Goal: Task Accomplishment & Management: Use online tool/utility

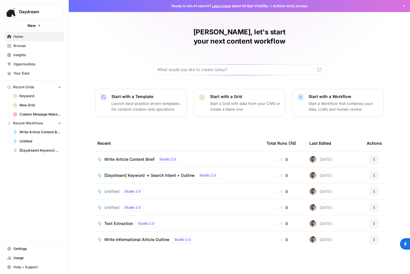
click at [117, 156] on div "Write Article Content Brief Studio 2.0" at bounding box center [142, 159] width 76 height 7
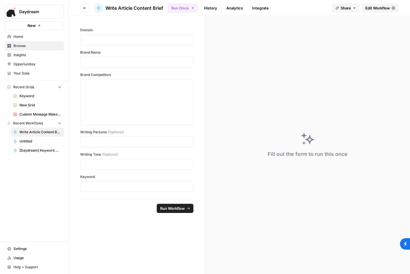
click at [375, 7] on span "Edit Workflow" at bounding box center [377, 8] width 25 height 6
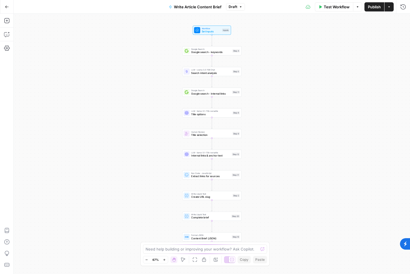
click at [233, 53] on div "Google Search Google search - keywords Step 4 Copy step Delete step Add Note Te…" at bounding box center [212, 51] width 56 height 7
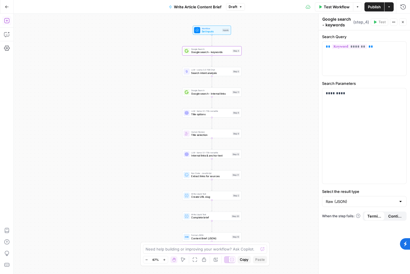
click at [7, 20] on icon "button" at bounding box center [6, 20] width 5 height 5
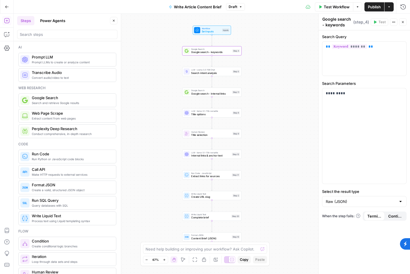
click at [57, 22] on button "Power Agents" at bounding box center [53, 20] width 32 height 9
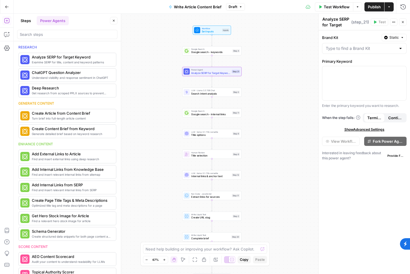
click at [192, 75] on div "Power Agent Analyze SERP for Target Keyword Step 21 Copy step Delete step Add N…" at bounding box center [211, 71] width 59 height 9
click at [219, 66] on icon "button" at bounding box center [217, 64] width 3 height 3
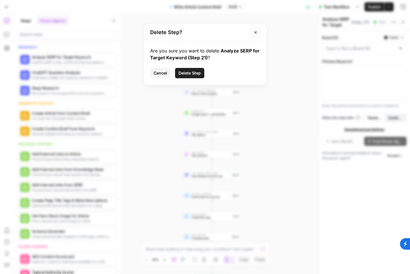
click at [185, 72] on span "Delete Step" at bounding box center [189, 73] width 22 height 6
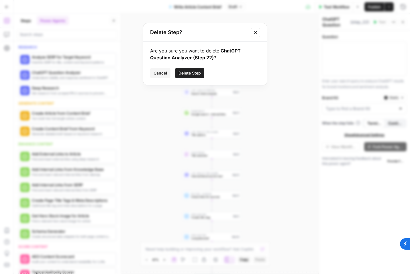
click at [177, 72] on button "Delete Step" at bounding box center [189, 73] width 29 height 10
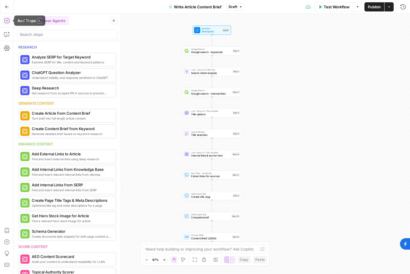
click at [7, 22] on icon "button" at bounding box center [7, 21] width 6 height 6
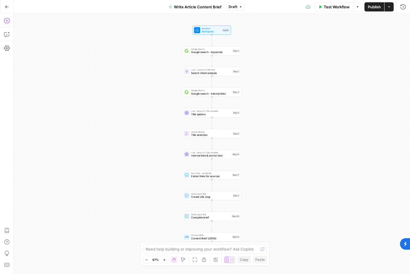
click at [3, 23] on button "Add Steps" at bounding box center [6, 20] width 9 height 9
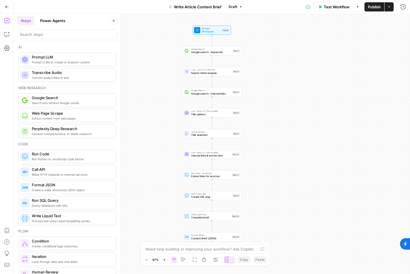
click at [28, 23] on div "Add Steps A" at bounding box center [29, 20] width 31 height 10
click at [29, 17] on button "Steps" at bounding box center [25, 20] width 17 height 9
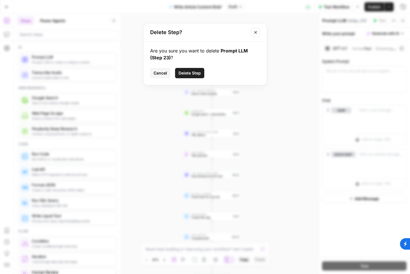
click at [197, 67] on div "Are you sure you want to delete Prompt LLM (Step 23) ? Cancel Delete Step" at bounding box center [205, 64] width 124 height 44
click at [190, 78] on button "Delete Step" at bounding box center [189, 73] width 29 height 10
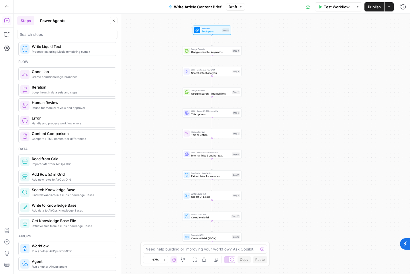
scroll to position [152, 0]
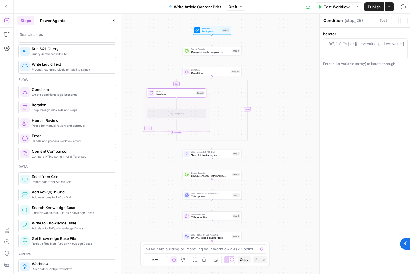
type textarea "Iteration"
click at [193, 93] on span "Iteration" at bounding box center [175, 94] width 39 height 4
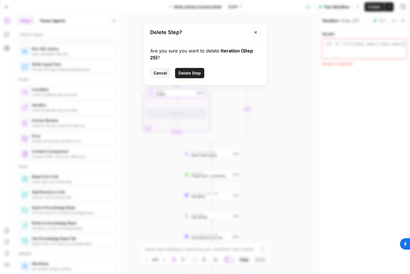
click at [195, 73] on span "Delete Step" at bounding box center [189, 73] width 22 height 6
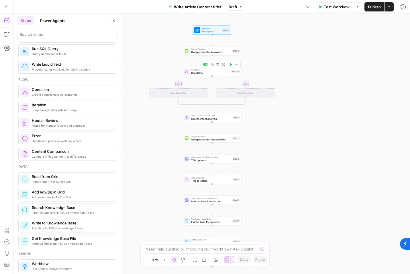
click at [218, 72] on span "Condition" at bounding box center [210, 73] width 38 height 4
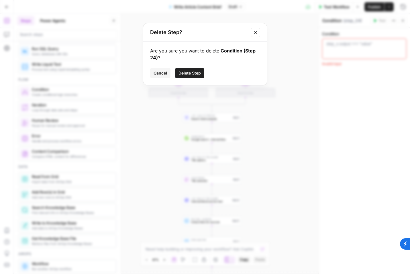
click at [194, 68] on button "Delete Step" at bounding box center [189, 73] width 29 height 10
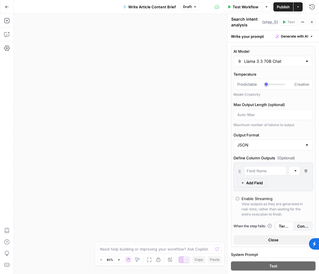
click at [0, 0] on div "Daydream New Home Browse Insights Opportunities Your Data Recent Grids Keyword …" at bounding box center [159, 137] width 319 height 274
